Goal: Information Seeking & Learning: Learn about a topic

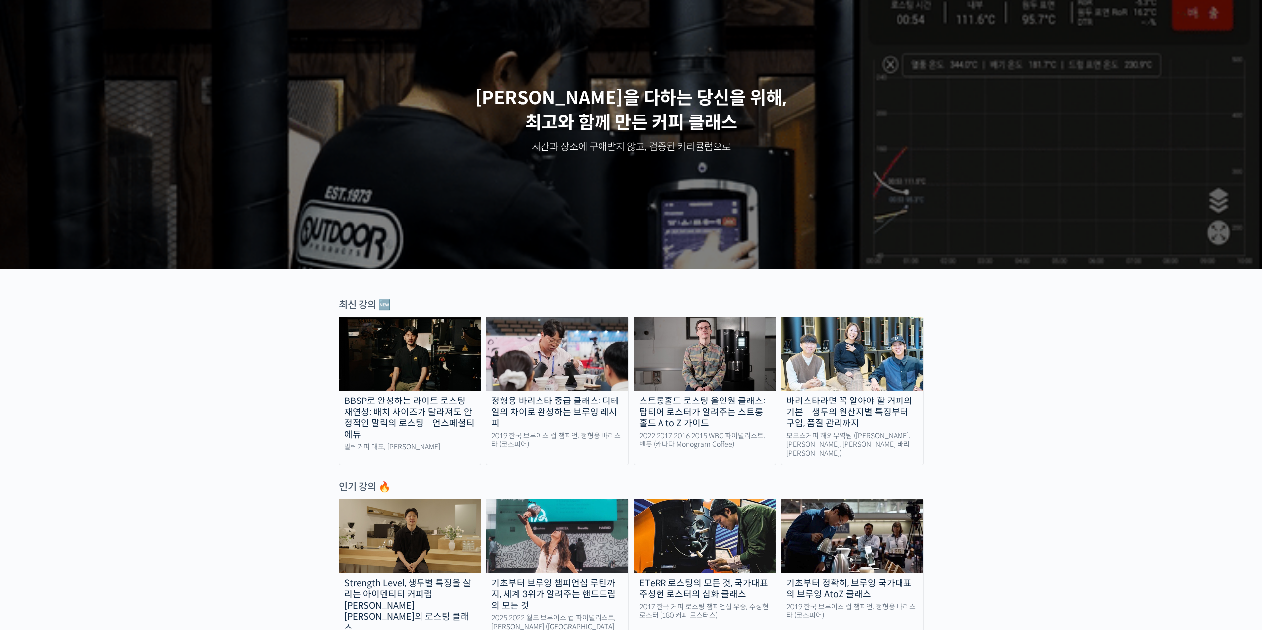
scroll to position [347, 0]
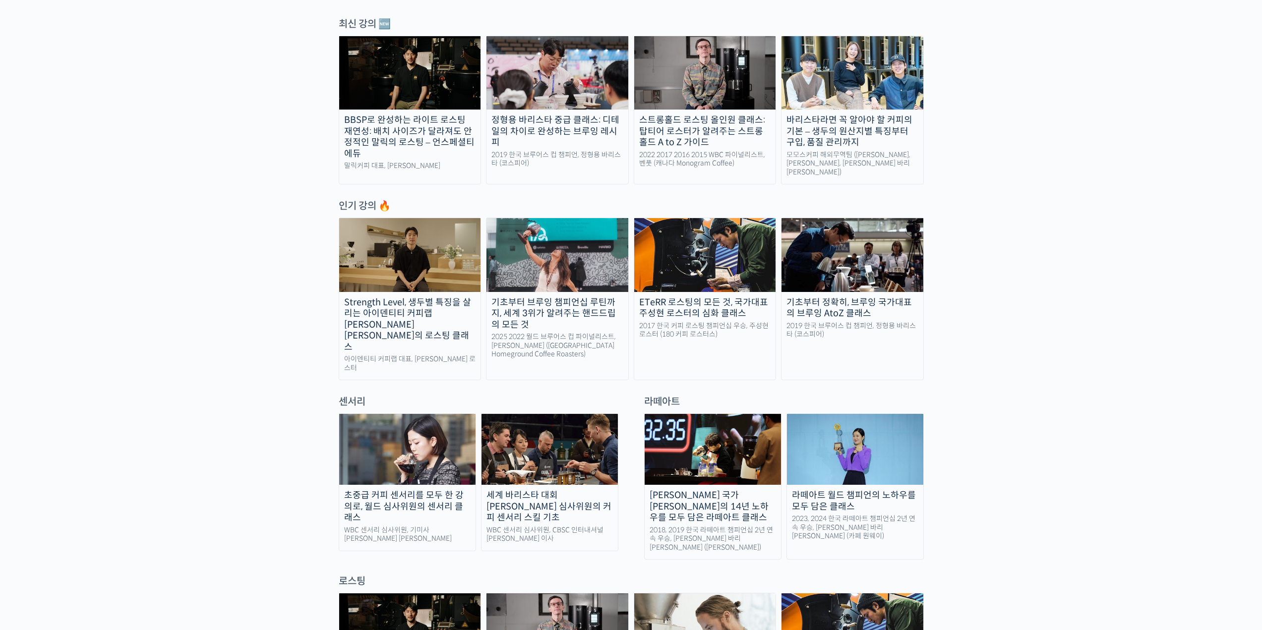
click at [402, 258] on img at bounding box center [410, 254] width 142 height 73
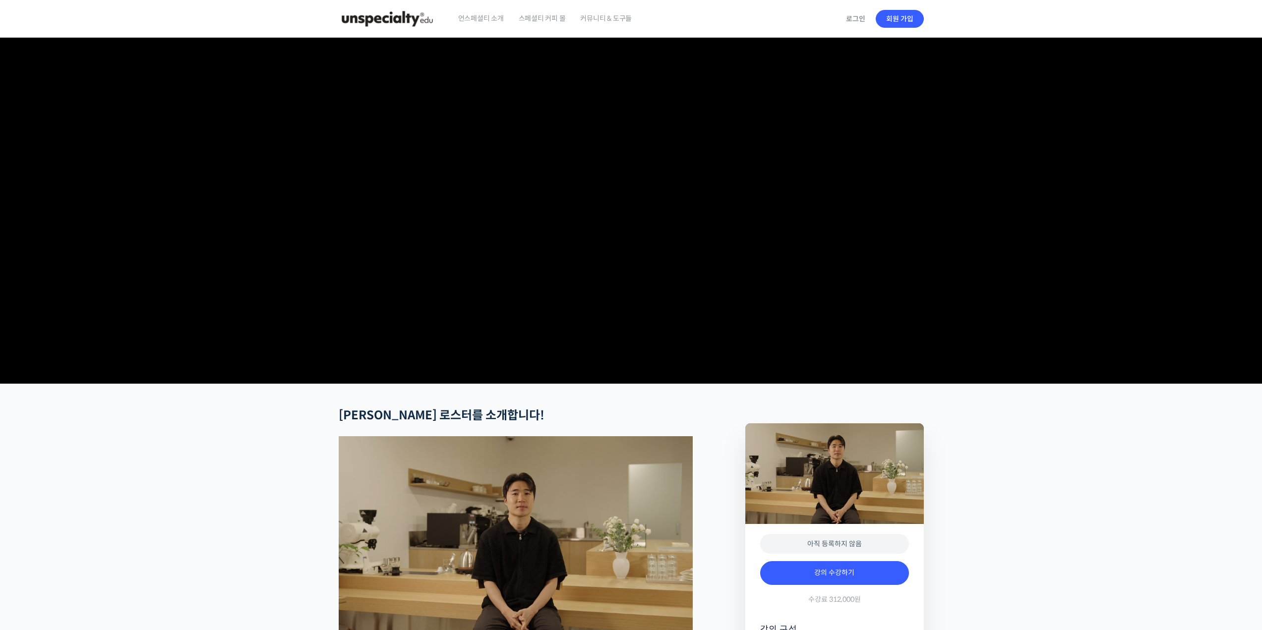
scroll to position [347, 0]
